Goal: Transaction & Acquisition: Obtain resource

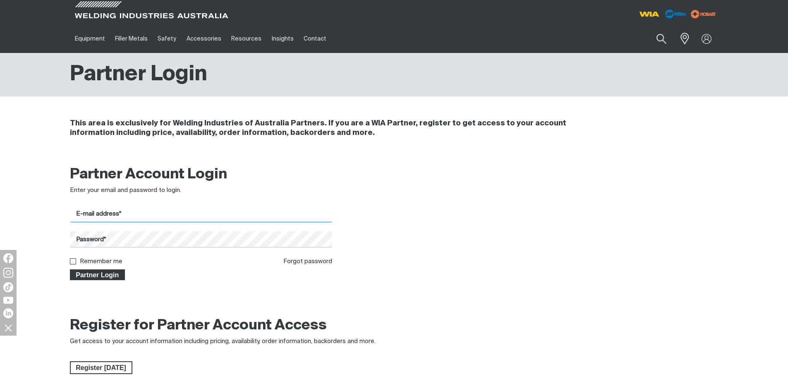
type input "[PERSON_NAME][EMAIL_ADDRESS][DOMAIN_NAME]"
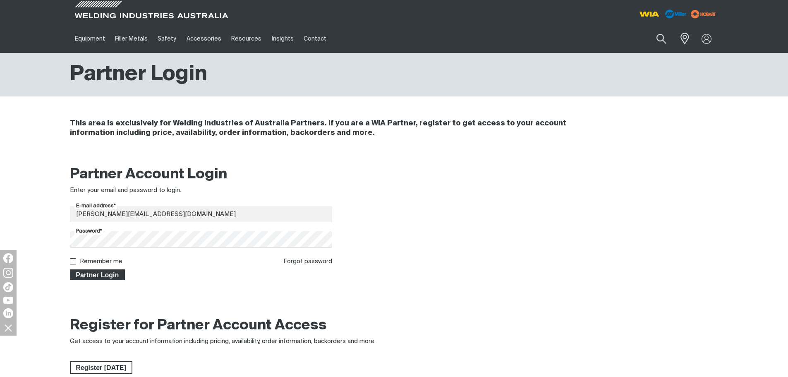
click at [90, 271] on span "Partner Login" at bounding box center [98, 274] width 54 height 11
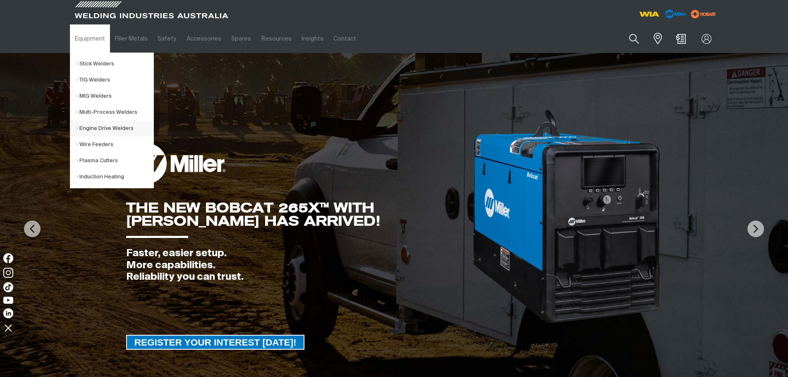
click at [97, 131] on link "Engine Drive Welders" at bounding box center [115, 128] width 77 height 16
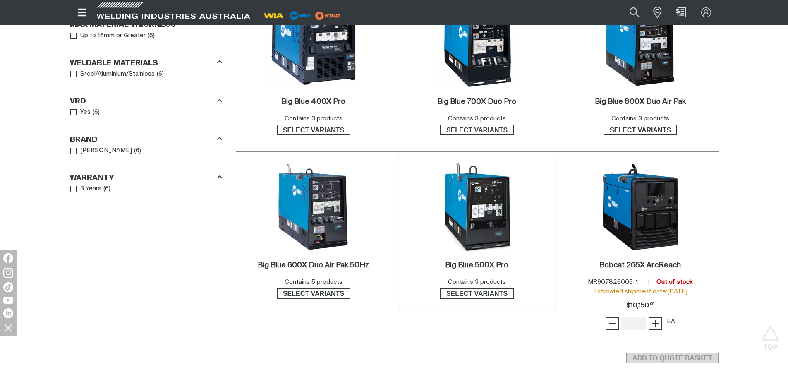
scroll to position [538, 0]
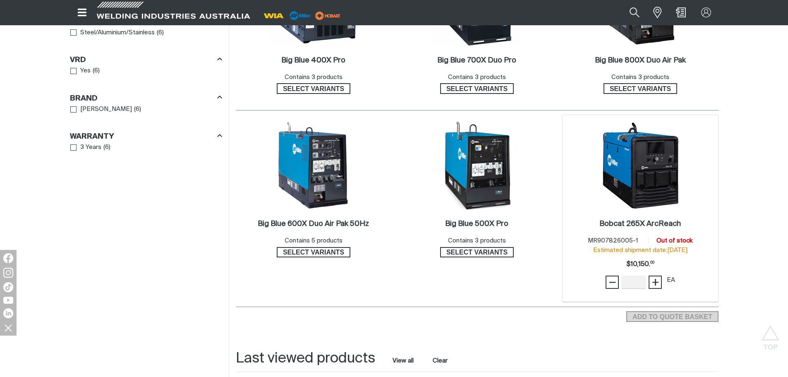
click at [652, 177] on img at bounding box center [640, 165] width 89 height 89
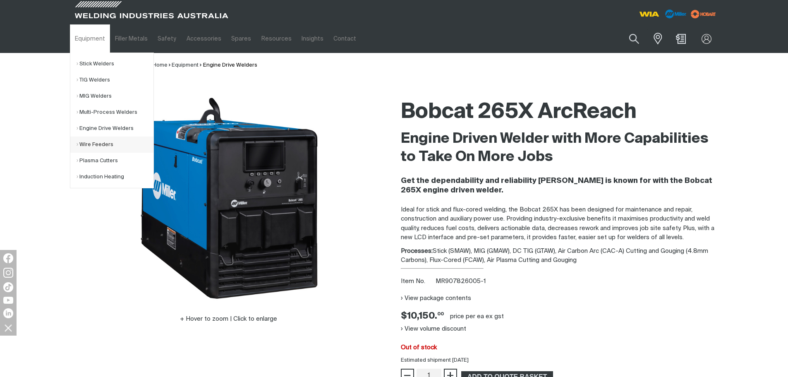
click at [91, 143] on link "Wire Feeders" at bounding box center [115, 145] width 77 height 16
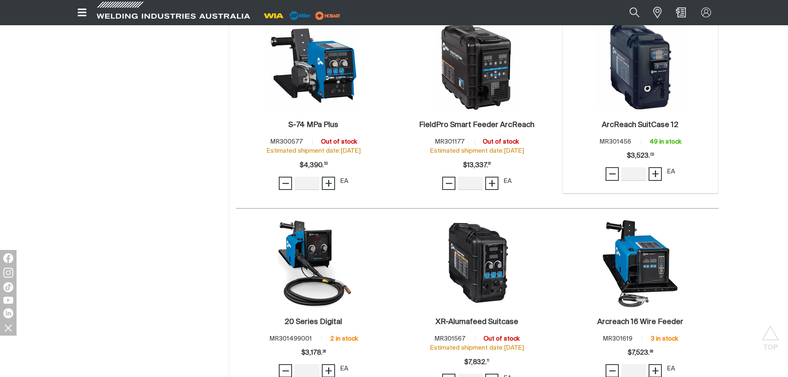
scroll to position [414, 0]
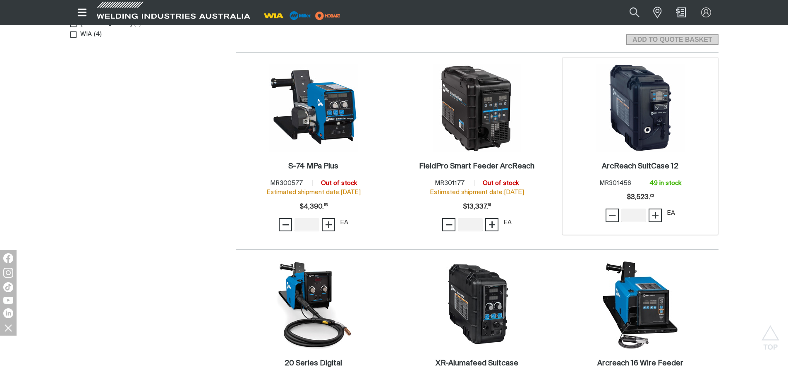
click at [637, 116] on img at bounding box center [640, 108] width 89 height 89
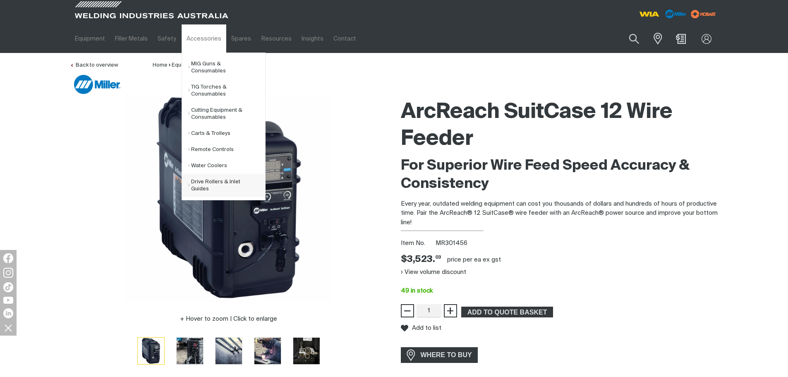
click at [199, 179] on link "Drive Rollers & Inlet Guides" at bounding box center [226, 185] width 77 height 23
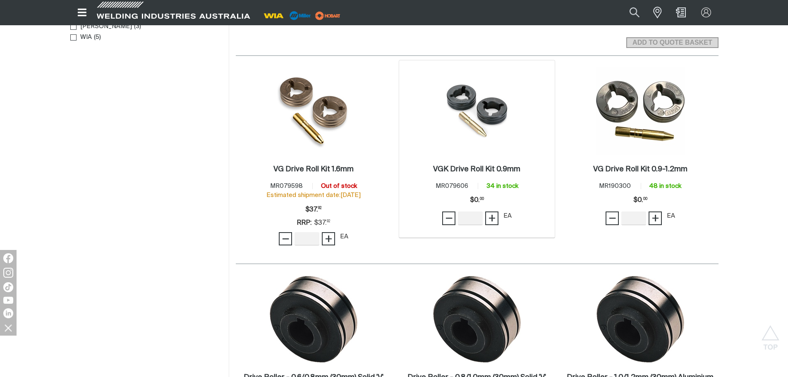
scroll to position [290, 0]
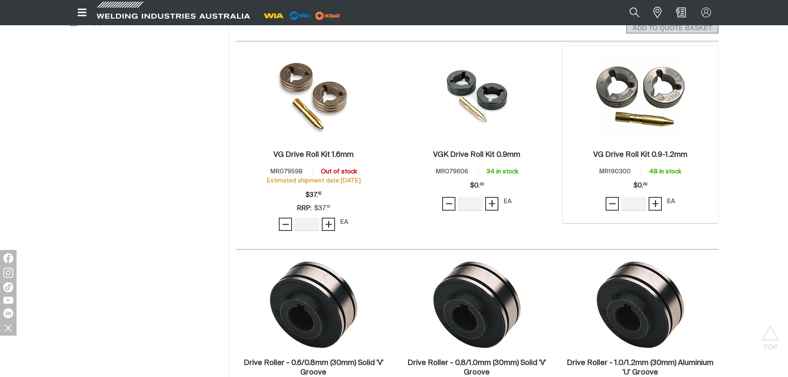
click at [649, 102] on img at bounding box center [640, 96] width 89 height 89
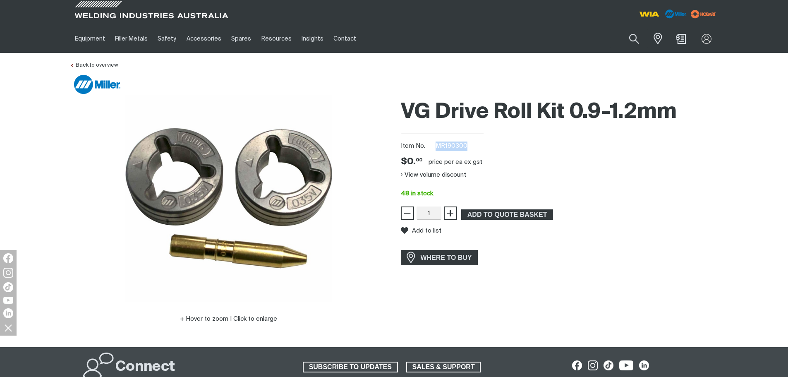
drag, startPoint x: 467, startPoint y: 145, endPoint x: 435, endPoint y: 142, distance: 32.0
click at [435, 142] on div "Item No. MR190300" at bounding box center [560, 146] width 318 height 10
copy span "MR190300"
click at [488, 211] on span "ADD TO QUOTE BASKET" at bounding box center [507, 214] width 90 height 11
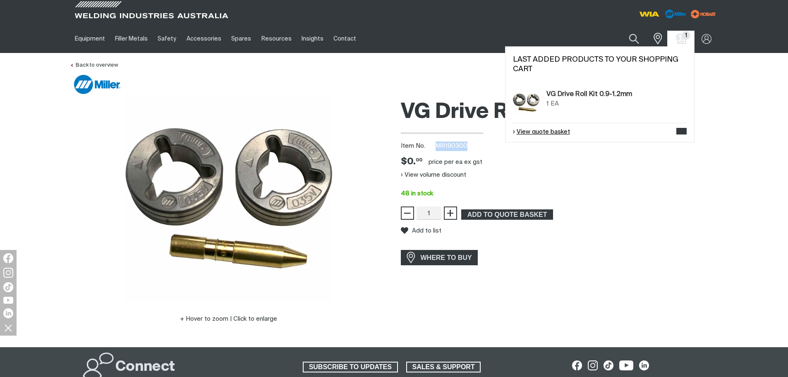
click at [547, 134] on link "View quote basket" at bounding box center [541, 132] width 57 height 10
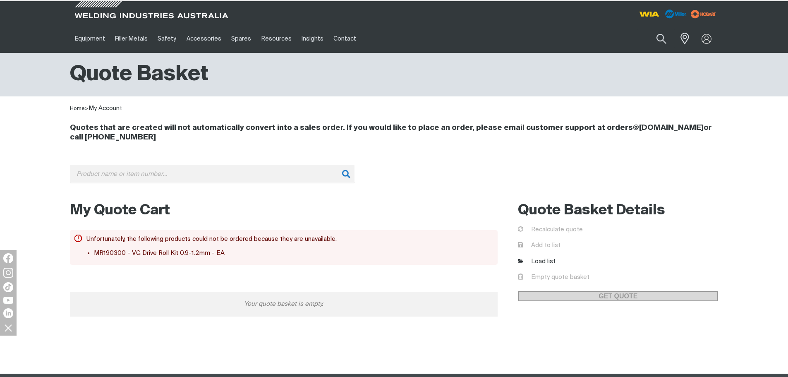
scroll to position [59, 0]
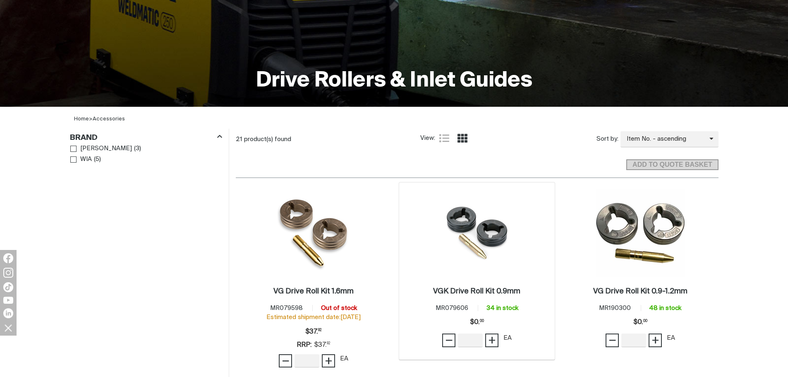
scroll to position [165, 0]
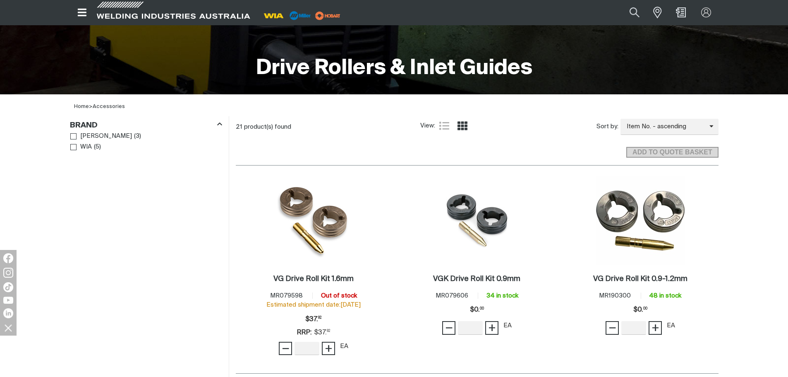
click at [81, 12] on icon "Open top menu" at bounding box center [82, 12] width 9 height 7
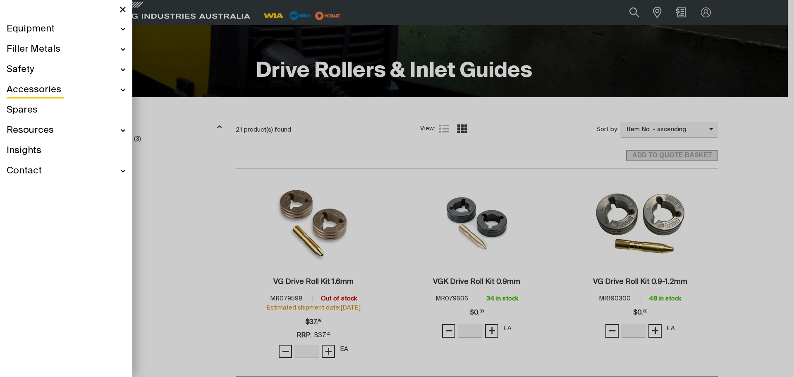
click at [211, 49] on div at bounding box center [397, 188] width 794 height 377
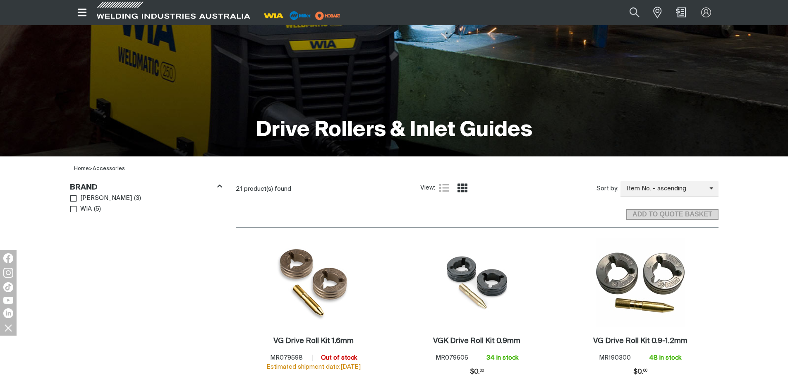
scroll to position [0, 0]
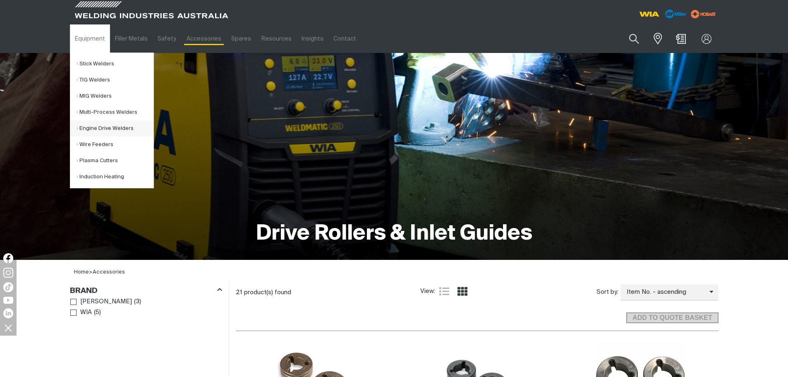
click at [102, 127] on link "Engine Drive Welders" at bounding box center [115, 128] width 77 height 16
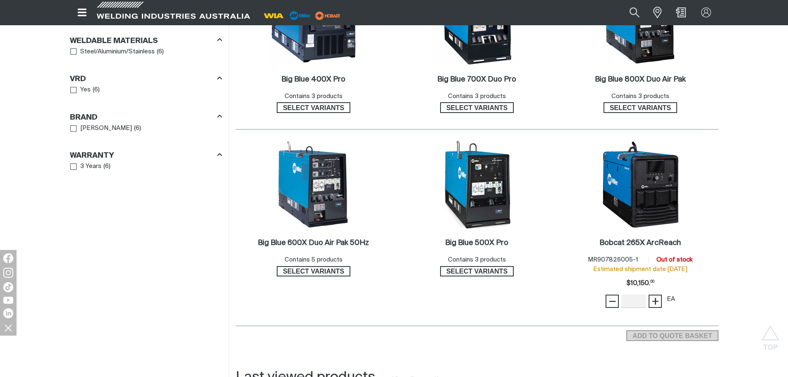
scroll to position [538, 0]
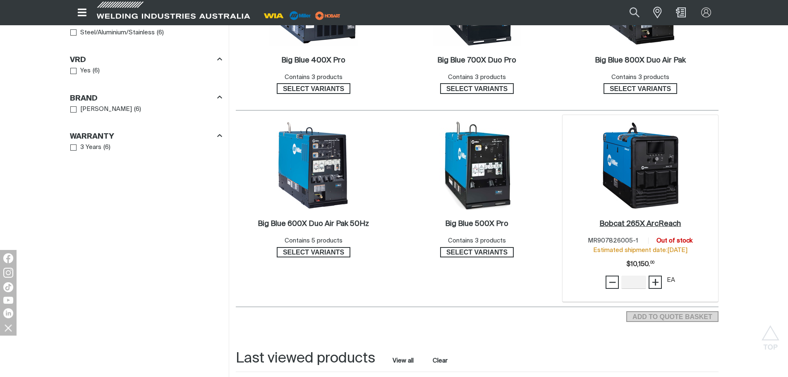
click at [637, 225] on h2 "Bobcat 265X ArcReach ." at bounding box center [639, 223] width 81 height 7
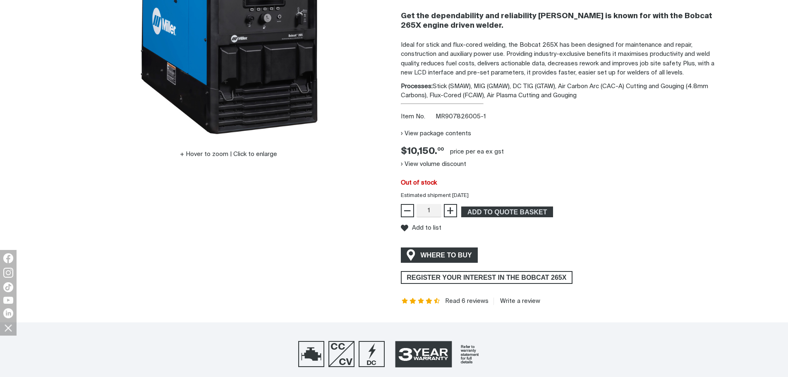
scroll to position [165, 0]
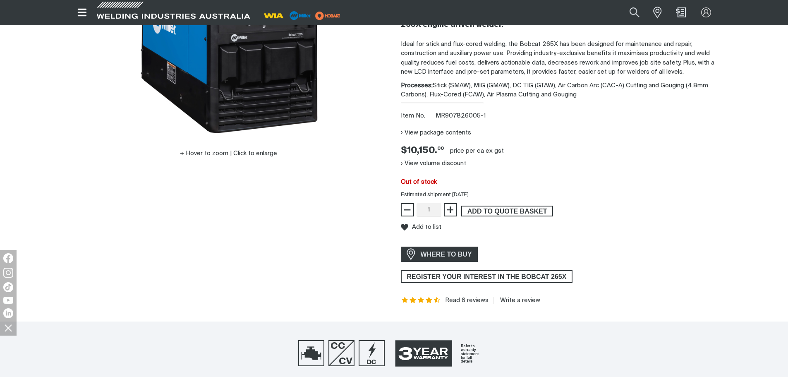
click at [485, 212] on span "ADD TO QUOTE BASKET" at bounding box center [507, 211] width 90 height 11
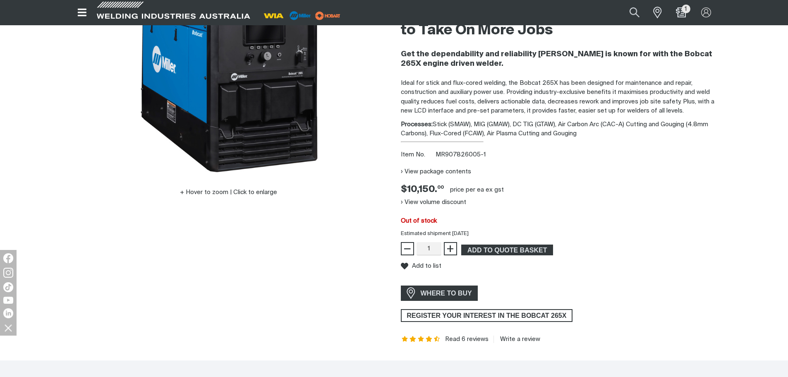
scroll to position [124, 0]
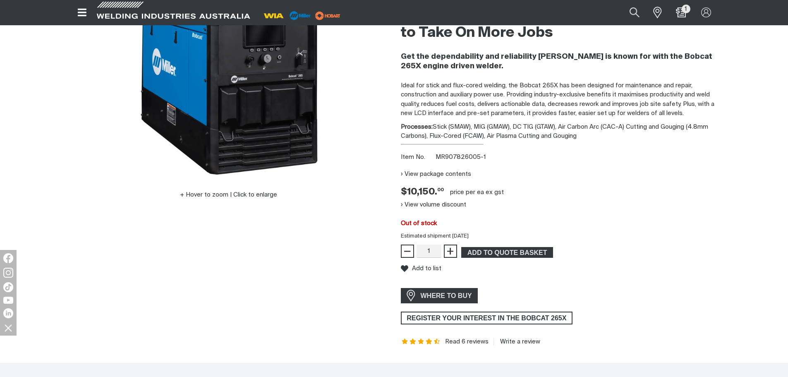
click at [79, 15] on icon "Open top menu" at bounding box center [82, 12] width 9 height 7
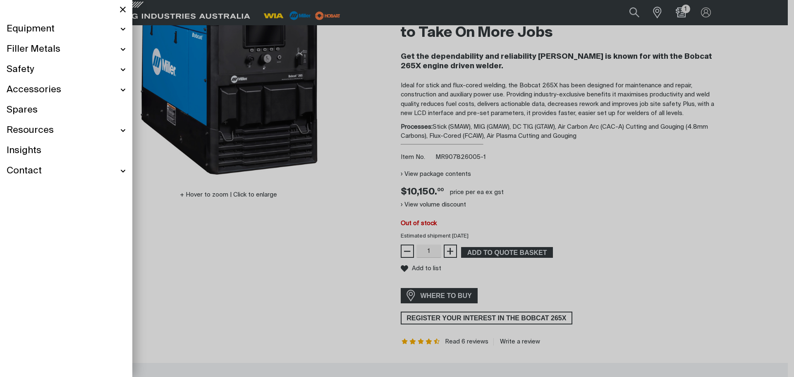
click at [180, 81] on div at bounding box center [397, 188] width 794 height 377
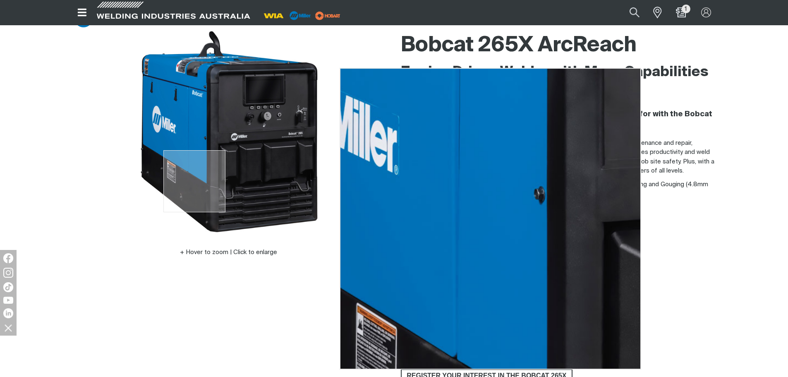
scroll to position [0, 0]
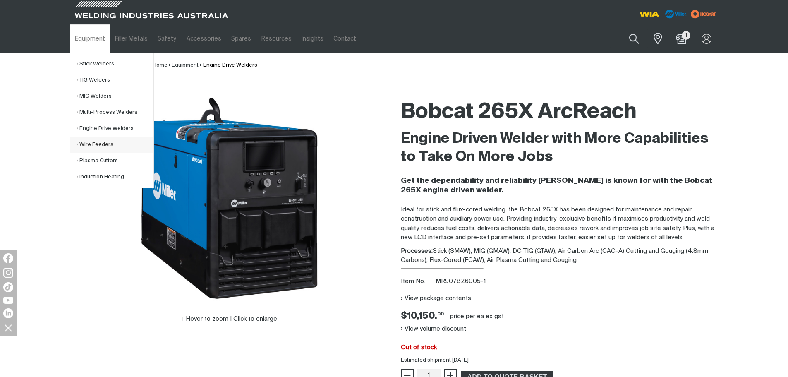
click at [101, 143] on link "Wire Feeders" at bounding box center [115, 145] width 77 height 16
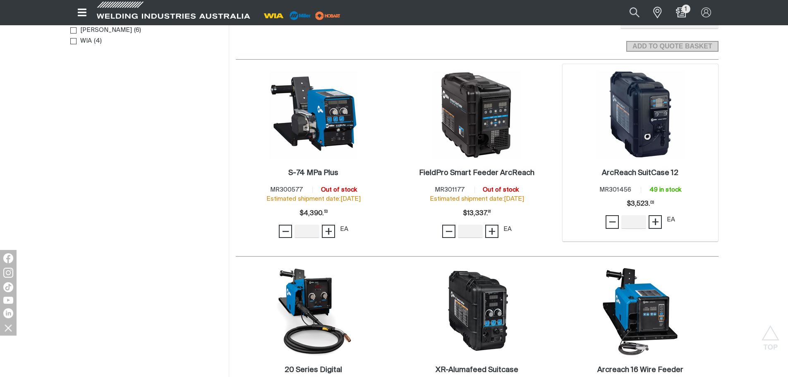
scroll to position [414, 0]
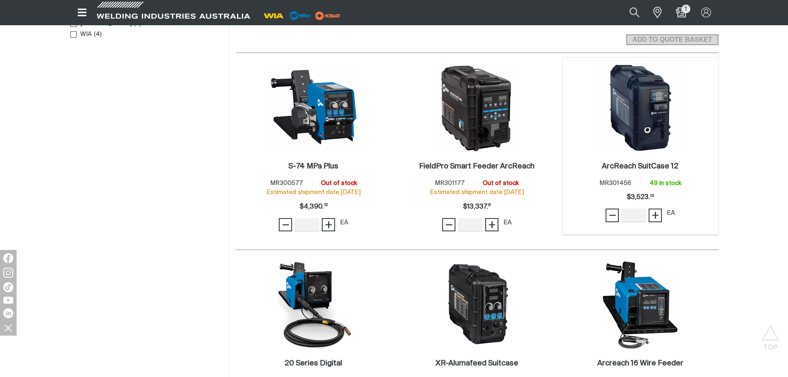
click at [644, 98] on img at bounding box center [640, 108] width 89 height 89
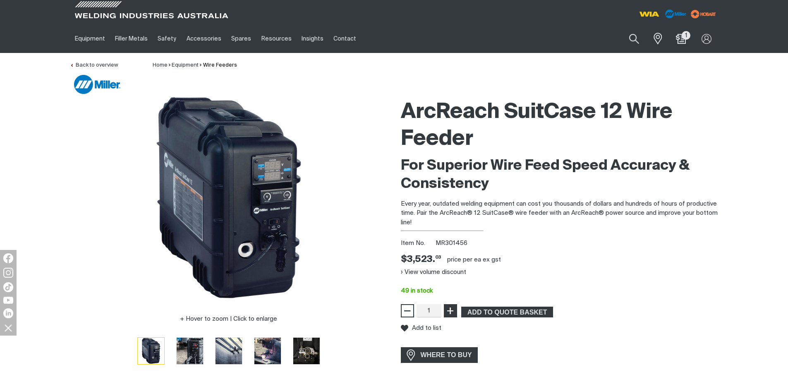
type input "2"
click at [448, 312] on span "+" at bounding box center [450, 311] width 8 height 14
click at [503, 313] on span "ADD TO QUOTE BASKET" at bounding box center [507, 312] width 90 height 11
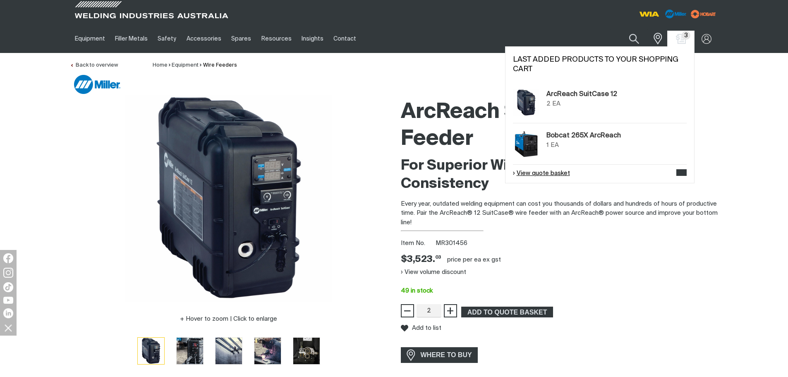
click at [559, 175] on link "View quote basket" at bounding box center [541, 174] width 57 height 10
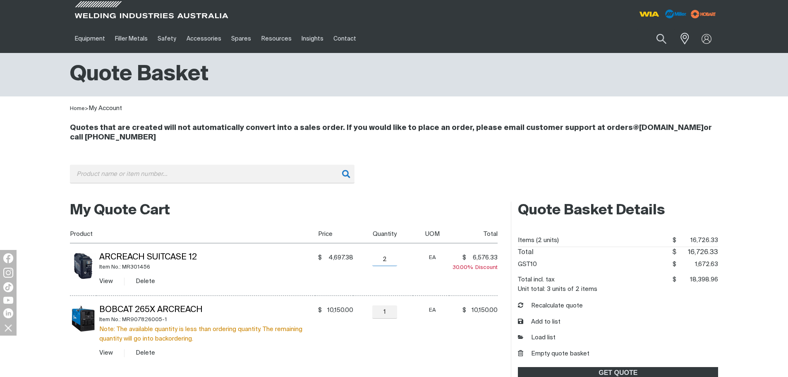
click at [386, 258] on input "2" at bounding box center [384, 259] width 25 height 13
type input "1"
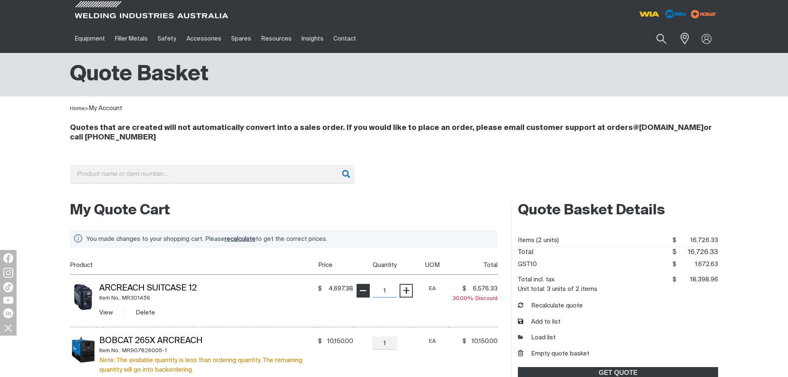
click at [363, 262] on table "Product Price Quantity UOM Total ArcReach SuitCase 12 Item No.: MR301456 View D…" at bounding box center [284, 327] width 428 height 142
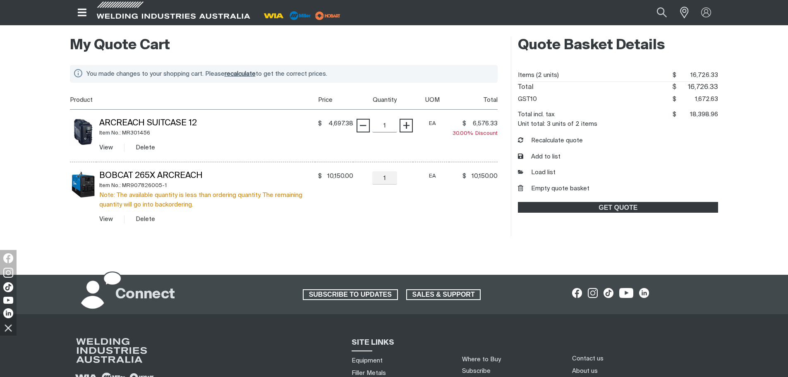
scroll to position [165, 0]
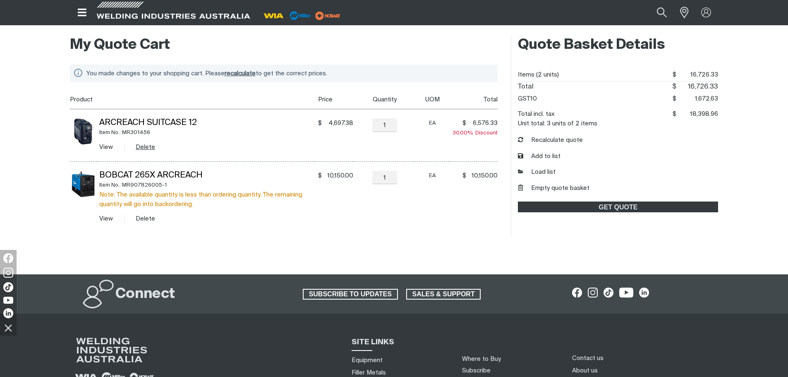
click at [142, 147] on button "Delete" at bounding box center [145, 147] width 19 height 10
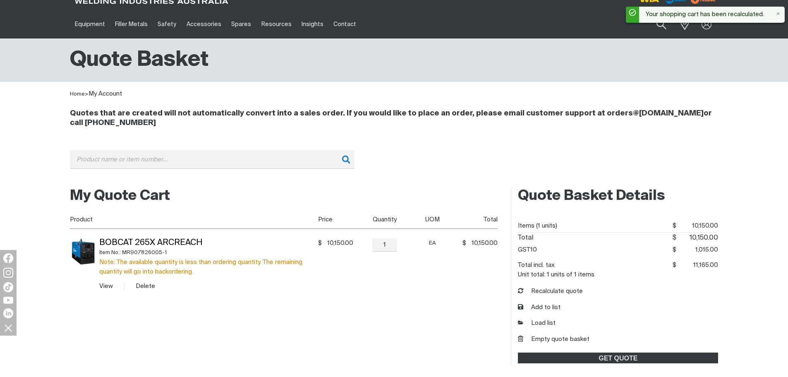
scroll to position [0, 0]
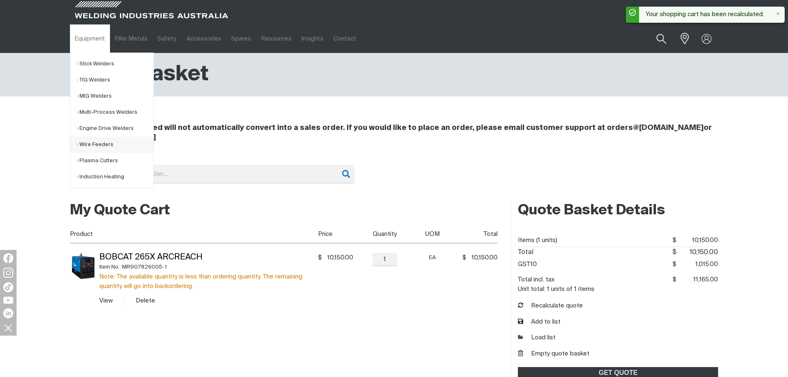
click at [94, 144] on link "Wire Feeders" at bounding box center [115, 145] width 77 height 16
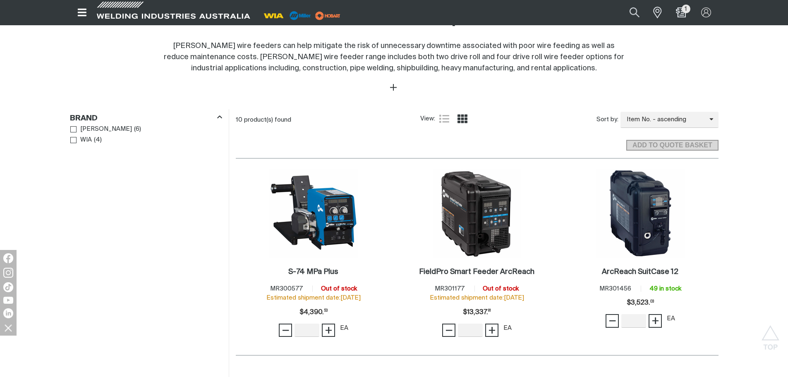
scroll to position [414, 0]
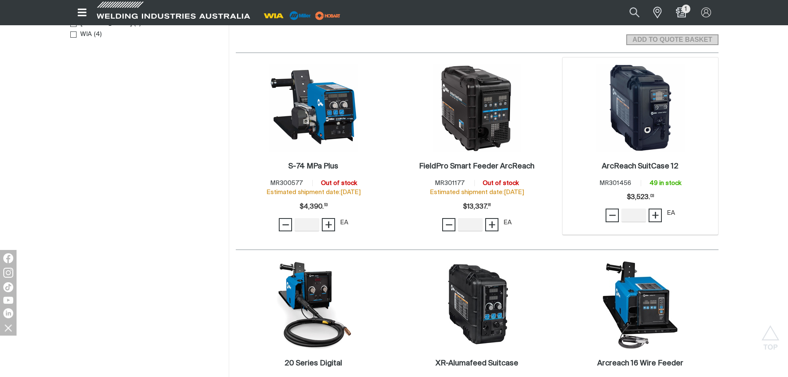
click at [642, 105] on img at bounding box center [640, 108] width 89 height 89
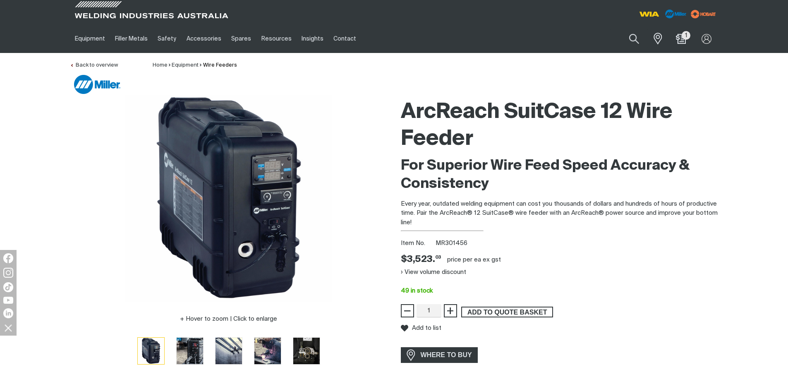
click at [491, 314] on span "ADD TO QUOTE BASKET" at bounding box center [507, 312] width 90 height 11
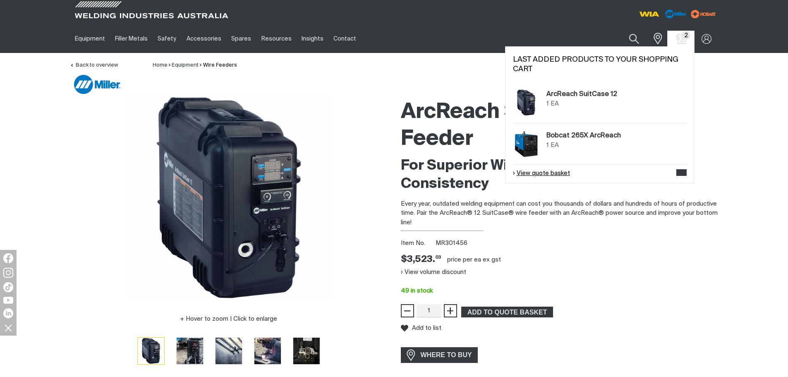
click at [544, 173] on link "View quote basket" at bounding box center [541, 174] width 57 height 10
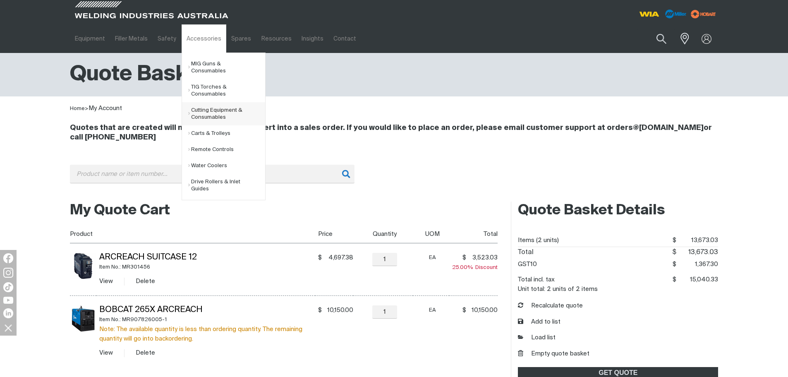
click at [207, 104] on link "Cutting Equipment & Consumables" at bounding box center [226, 113] width 77 height 23
